Goal: Check status

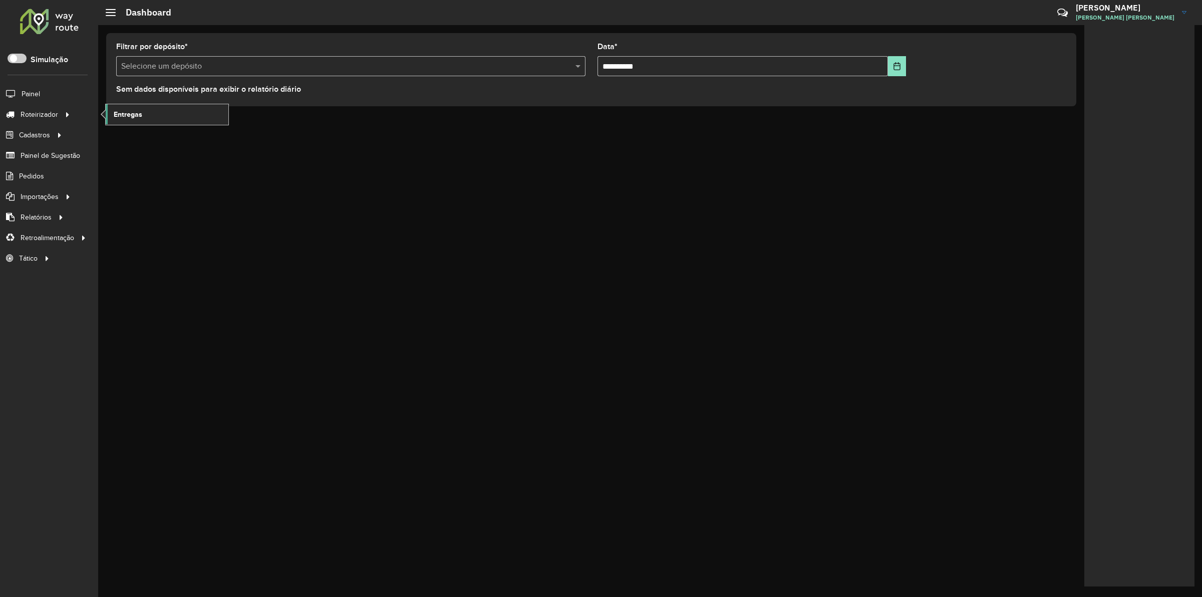
click at [143, 114] on link "Entregas" at bounding box center [167, 114] width 123 height 20
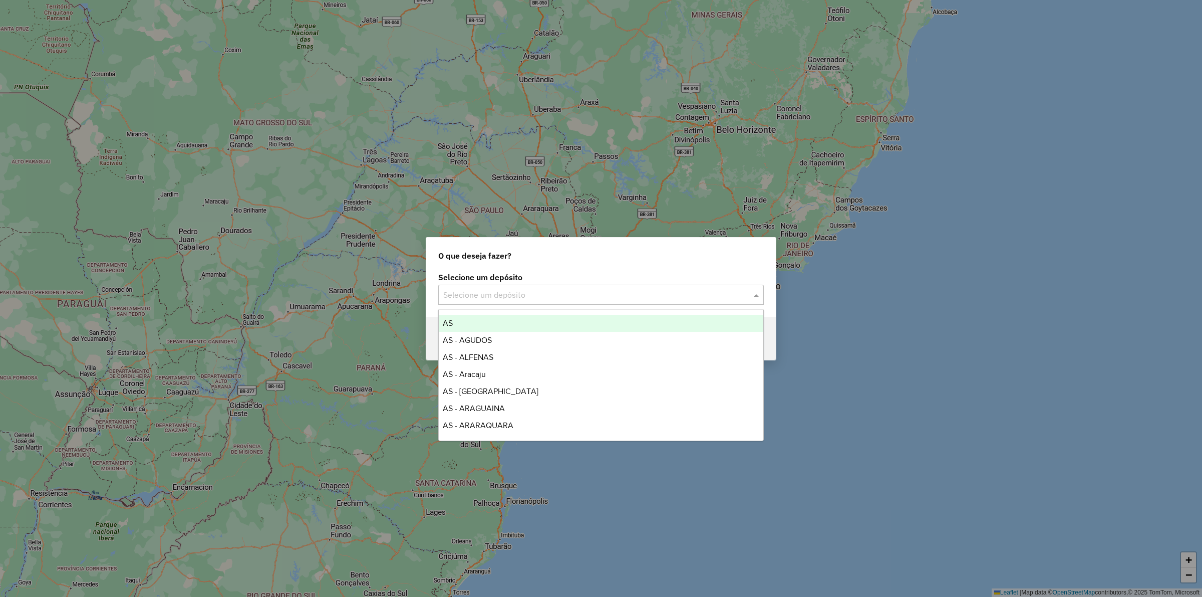
click at [482, 293] on input "text" at bounding box center [591, 295] width 296 height 12
type input "***"
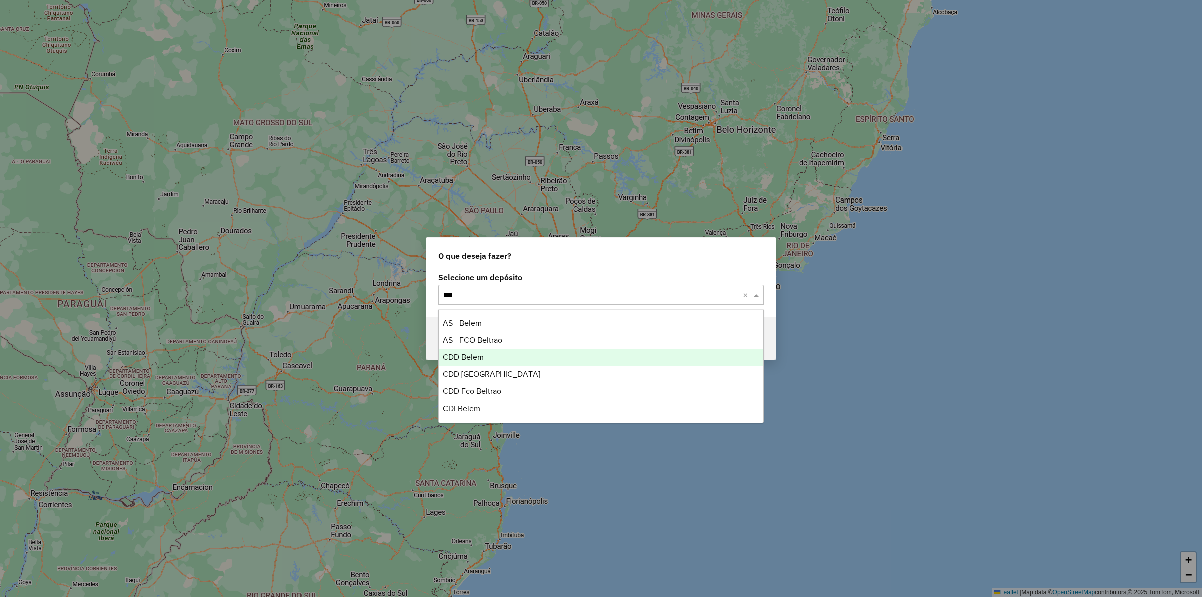
click at [479, 357] on span "CDD Belem" at bounding box center [463, 357] width 41 height 9
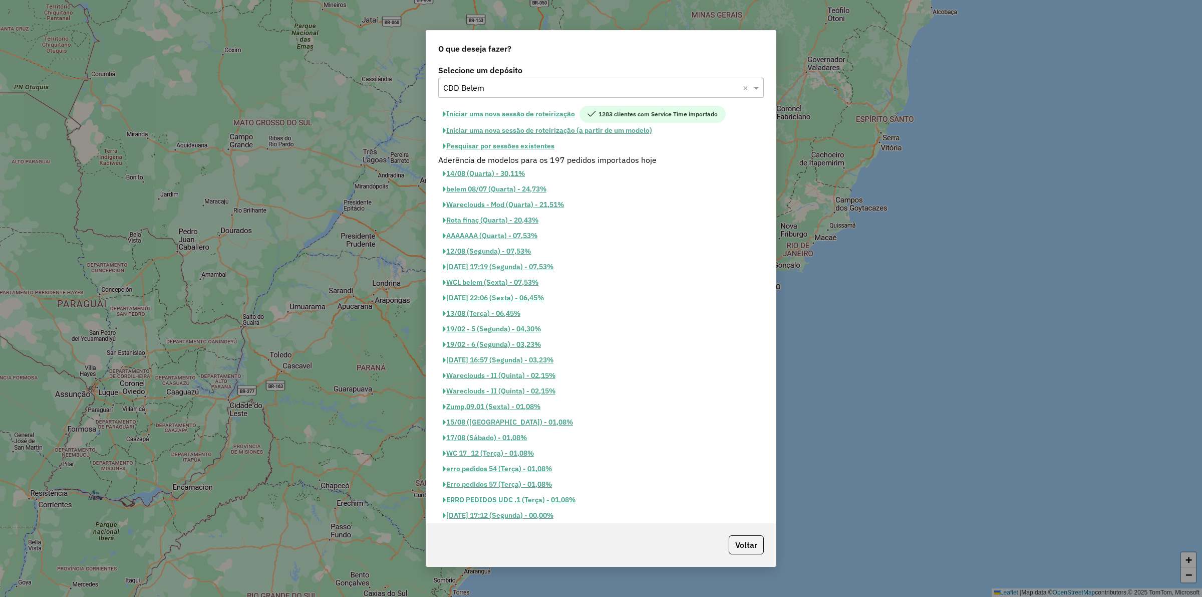
click at [513, 146] on button "Pesquisar por sessões existentes" at bounding box center [498, 146] width 121 height 16
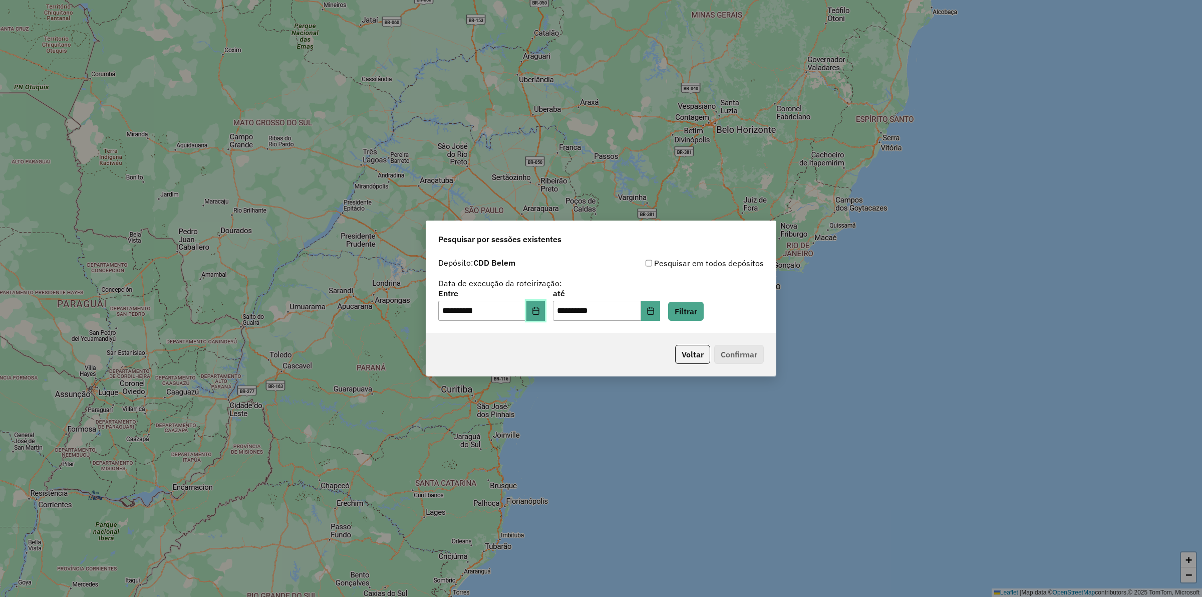
click at [540, 313] on icon "Choose Date" at bounding box center [536, 311] width 8 height 8
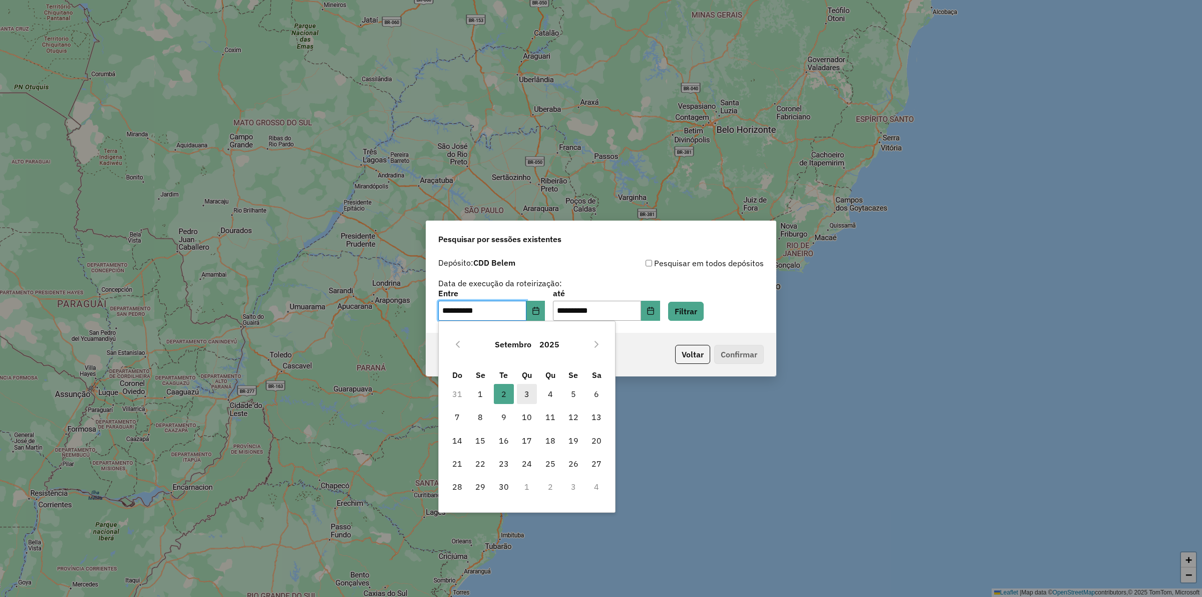
click at [527, 394] on span "3" at bounding box center [527, 394] width 20 height 20
type input "**********"
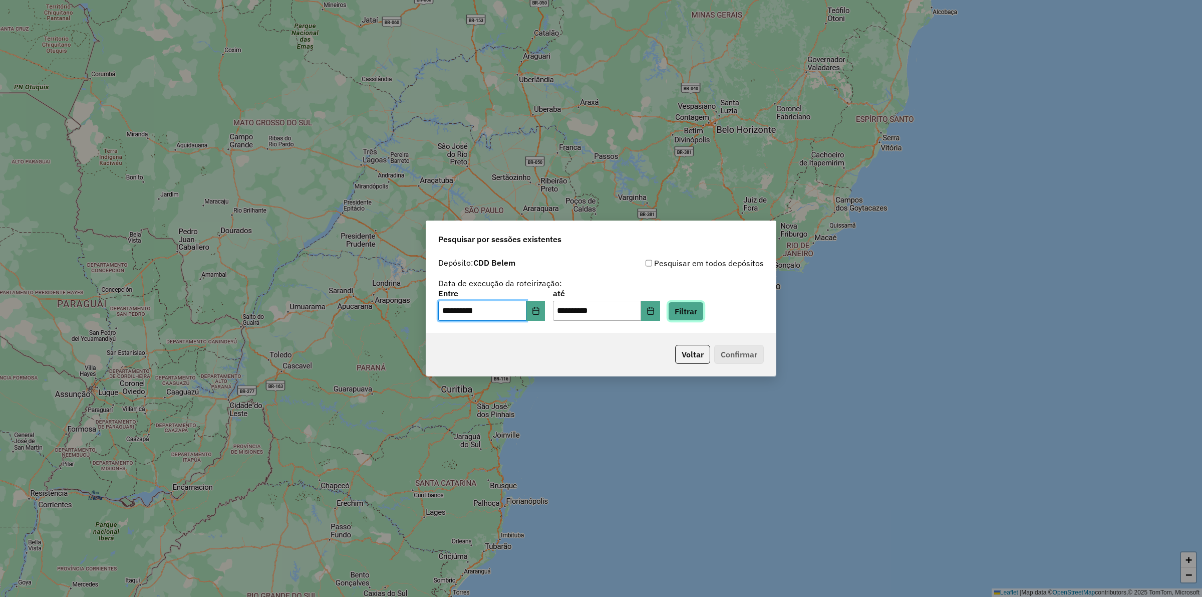
click at [693, 312] on button "Filtrar" at bounding box center [686, 311] width 36 height 19
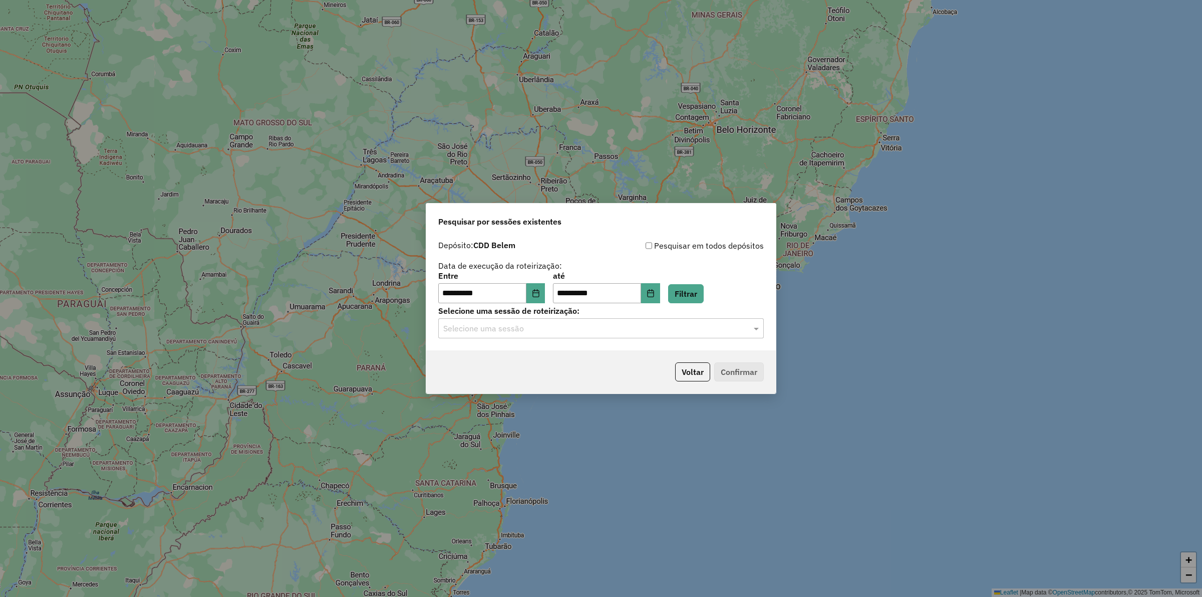
click at [567, 323] on input "text" at bounding box center [591, 329] width 296 height 12
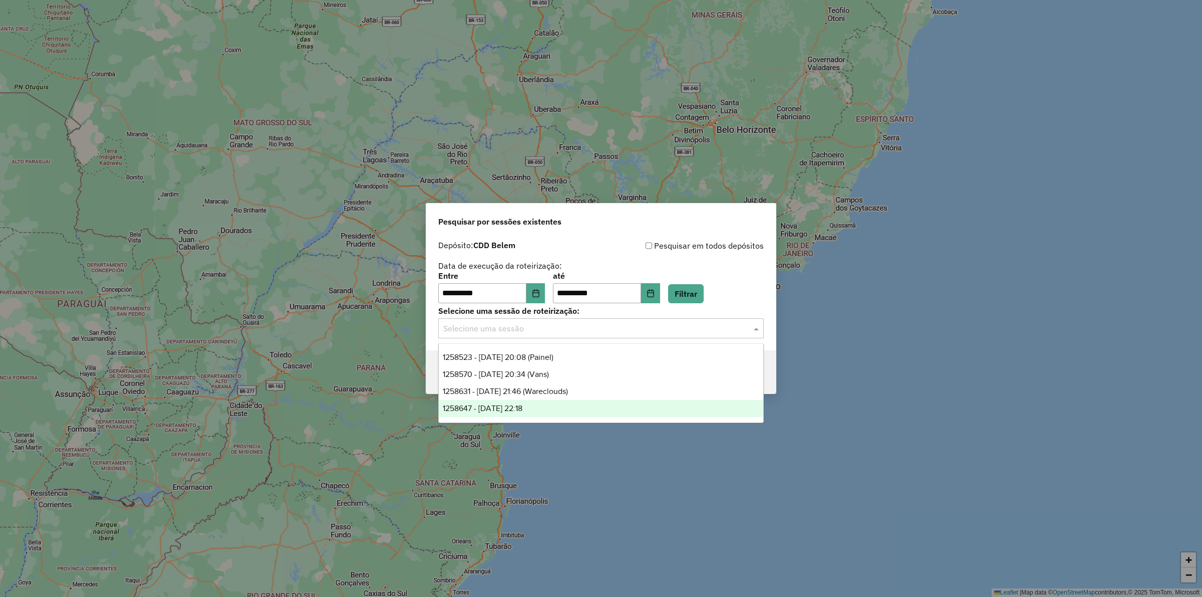
click at [544, 410] on div "1258647 - 03/09/2025 22:18" at bounding box center [601, 408] width 325 height 17
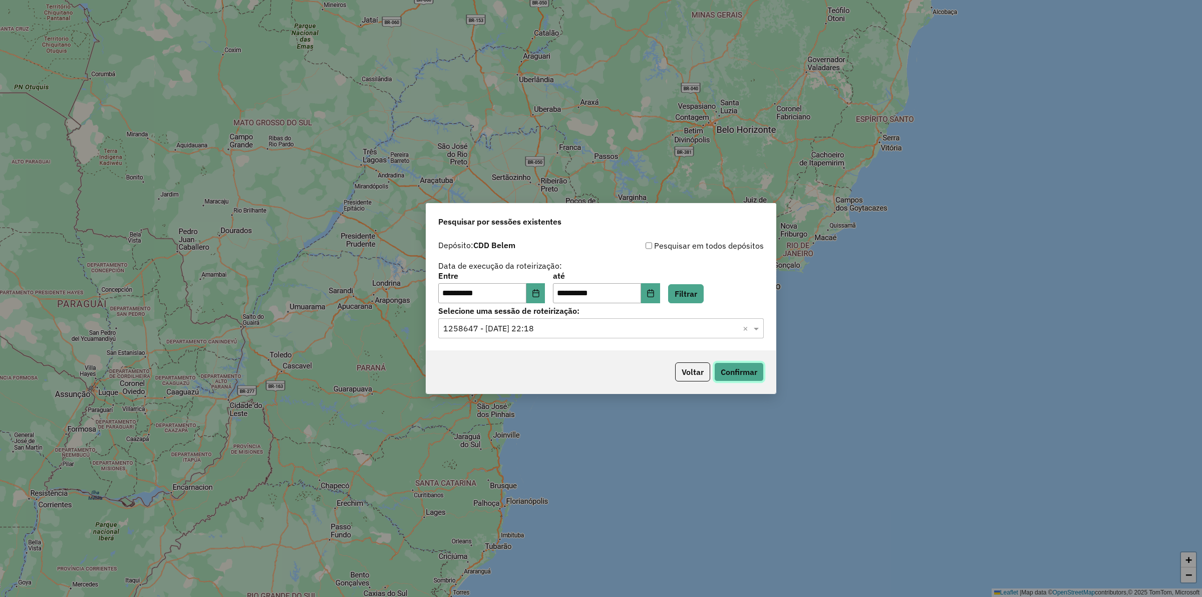
click at [727, 367] on button "Confirmar" at bounding box center [739, 371] width 50 height 19
click at [704, 300] on button "Filtrar" at bounding box center [686, 293] width 36 height 19
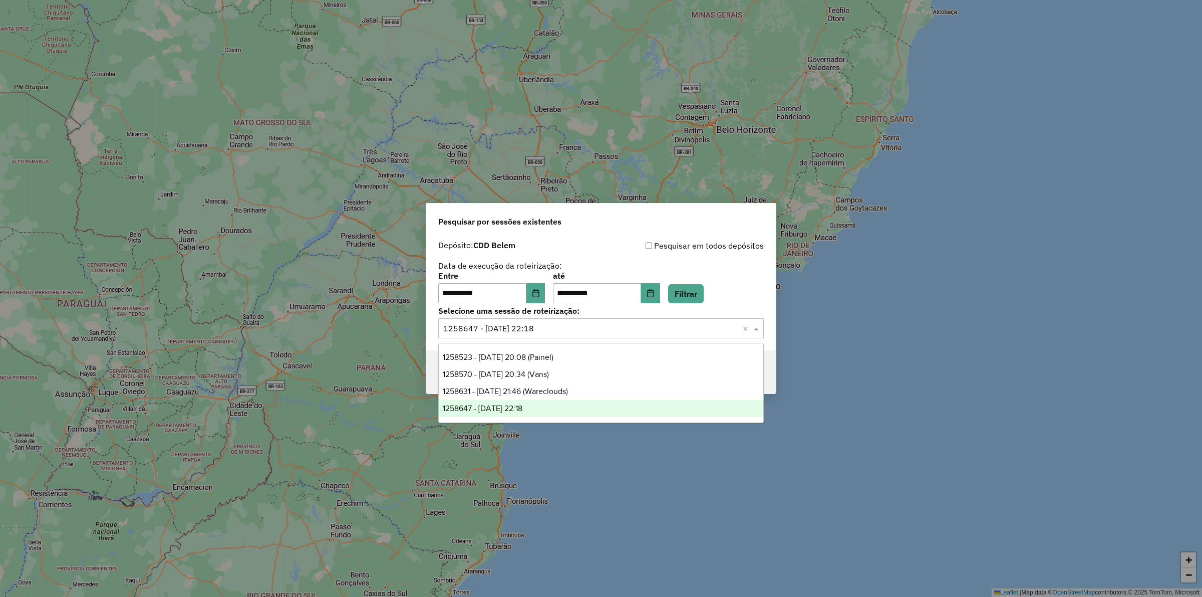
click at [619, 328] on input "text" at bounding box center [591, 329] width 296 height 12
click at [739, 278] on div "**********" at bounding box center [601, 287] width 326 height 31
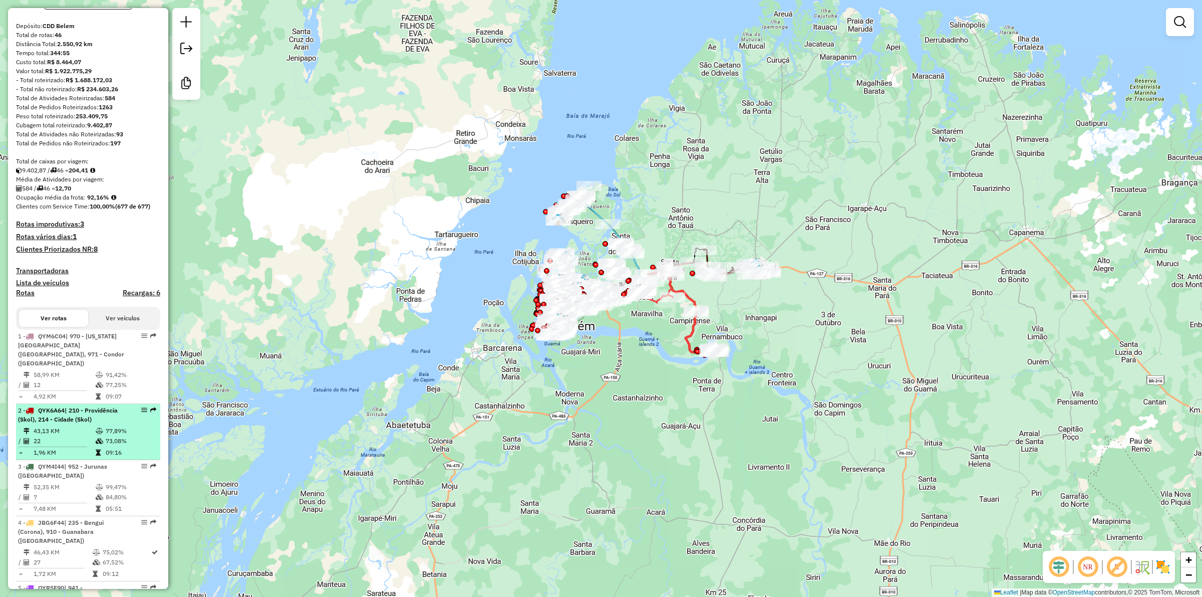
scroll to position [188, 0]
